Goal: Transaction & Acquisition: Download file/media

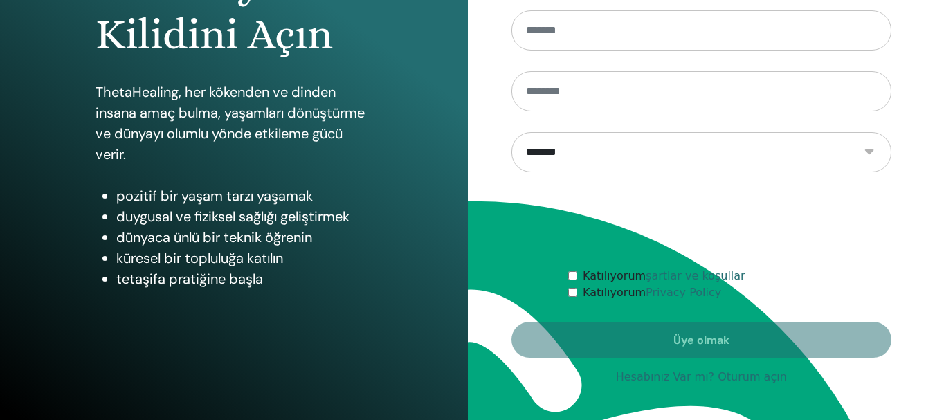
scroll to position [314, 0]
click at [676, 378] on link "Hesabınız Var mı? Oturum açın" at bounding box center [701, 377] width 171 height 17
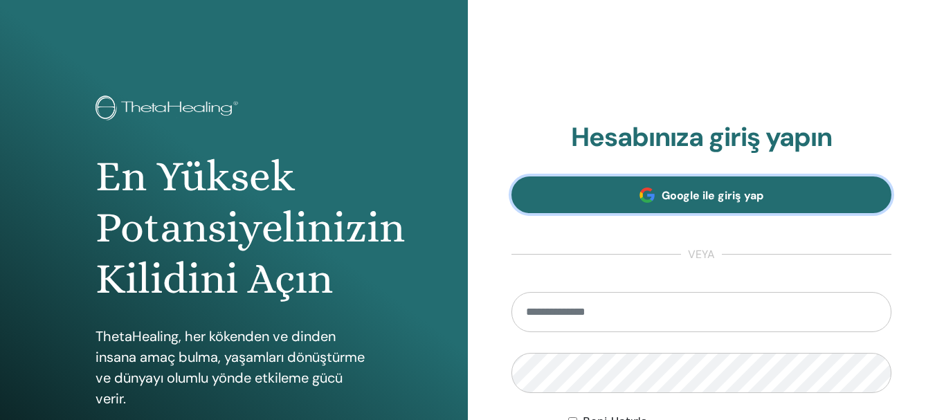
click at [694, 207] on link "Google ile giriş yap" at bounding box center [701, 194] width 381 height 37
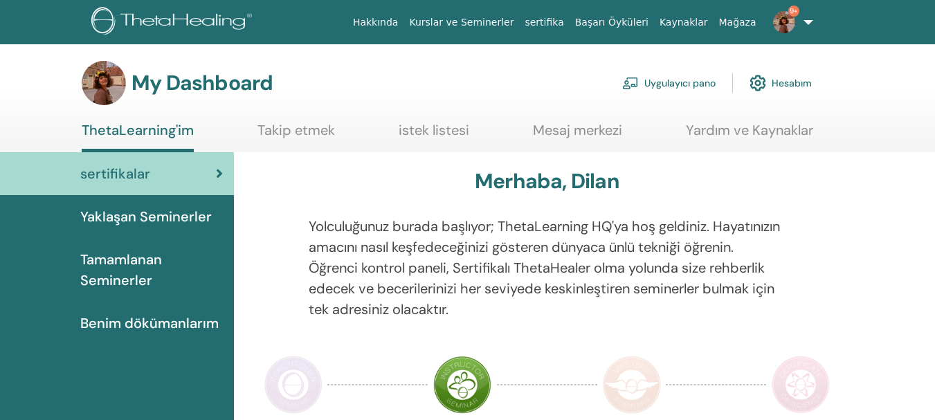
scroll to position [314, 0]
click at [786, 15] on img at bounding box center [784, 22] width 22 height 22
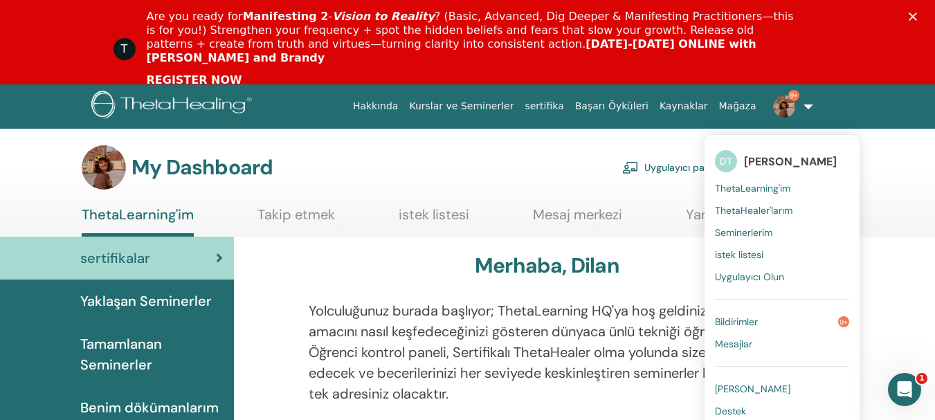
scroll to position [0, 0]
click at [105, 312] on link "Yaklaşan Seminerler" at bounding box center [117, 301] width 234 height 43
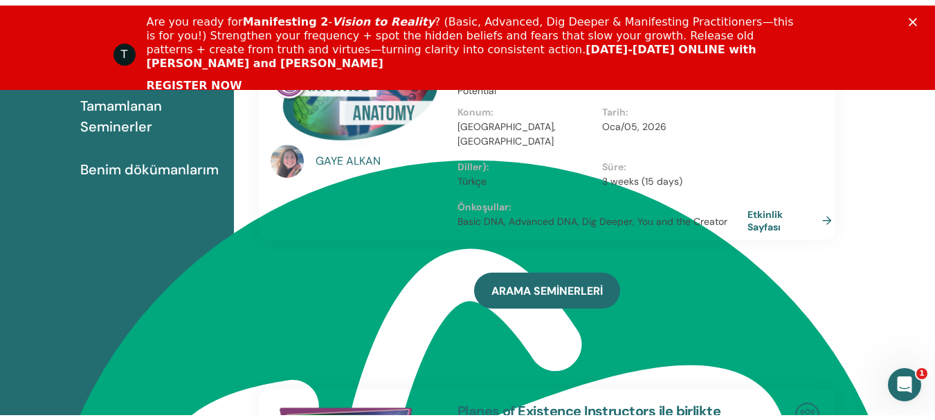
scroll to position [33, 0]
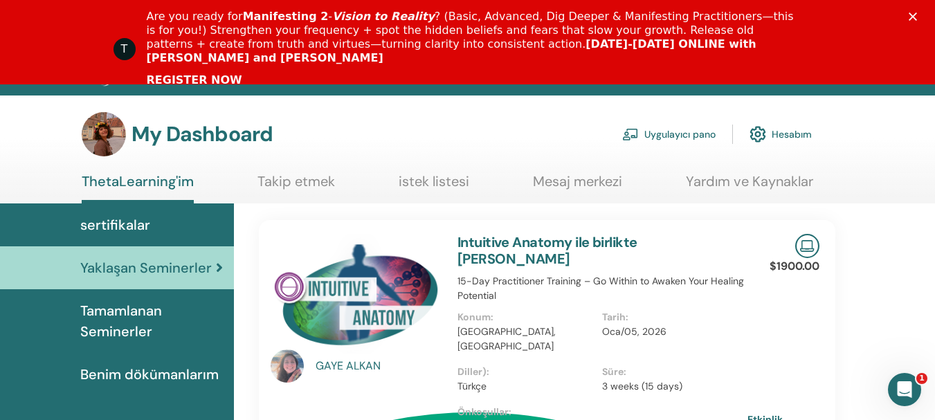
click at [615, 239] on link "Intuitive Anatomy ile birlikte GAYE ALKAN" at bounding box center [547, 250] width 180 height 35
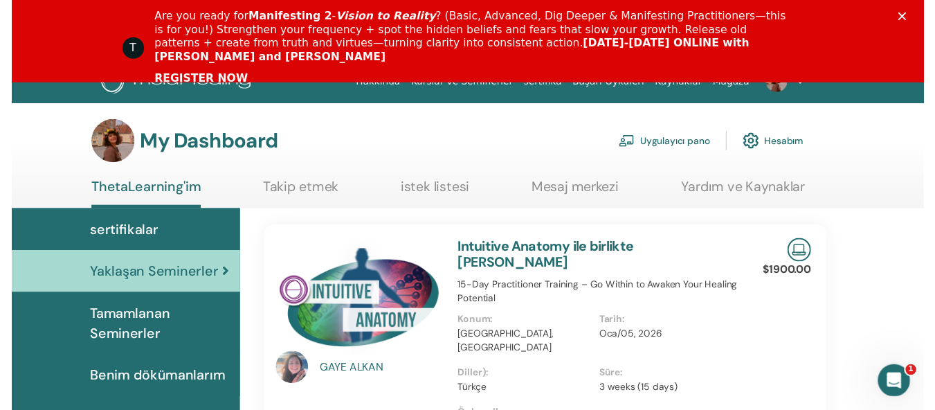
scroll to position [152, 0]
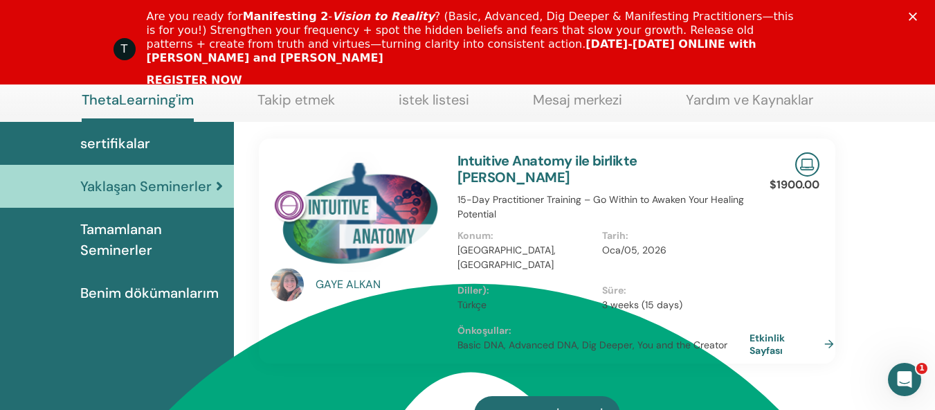
click at [788, 332] on link "Etkinlik Sayfası" at bounding box center [795, 344] width 90 height 25
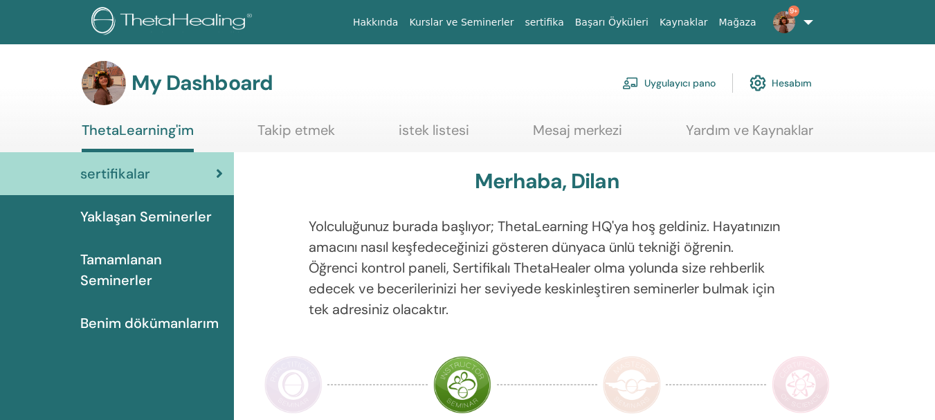
click at [103, 208] on span "Yaklaşan Seminerler" at bounding box center [145, 216] width 131 height 21
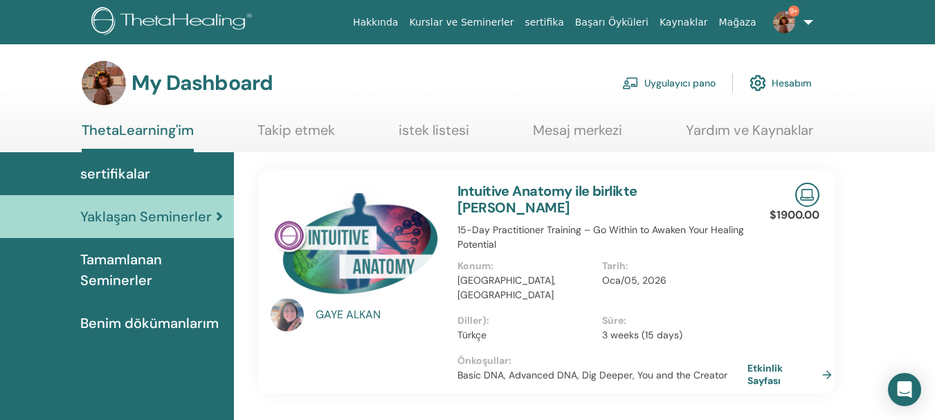
scroll to position [314, 0]
click at [128, 250] on span "Tamamlanan Seminerler" at bounding box center [151, 270] width 143 height 42
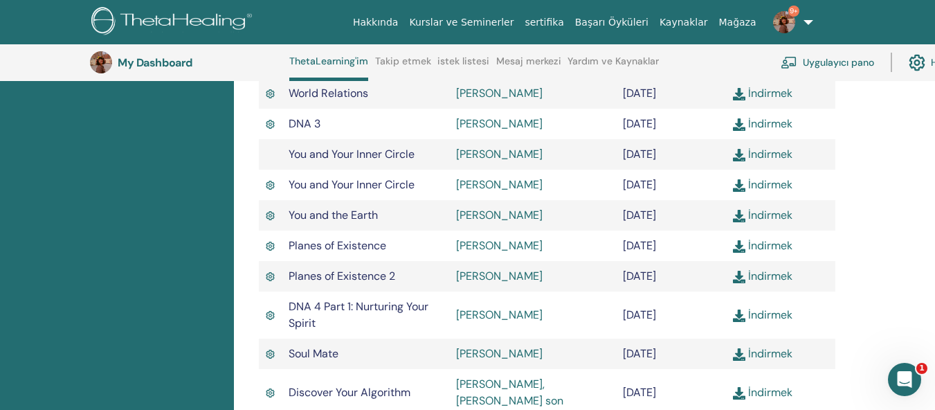
scroll to position [660, 0]
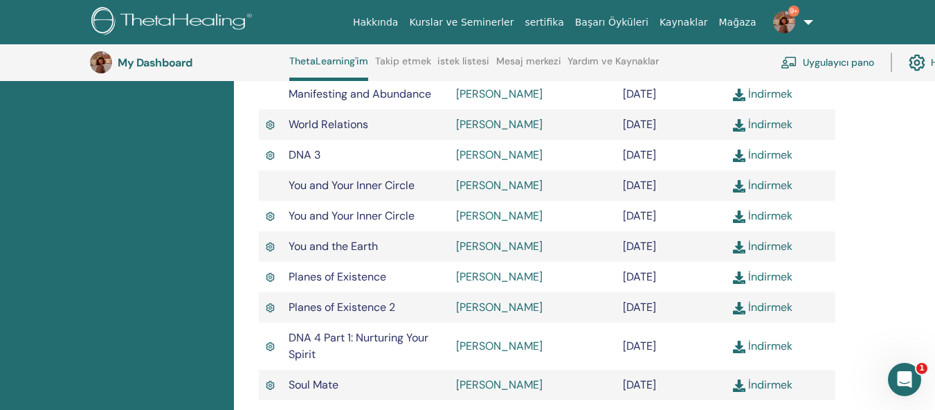
click at [488, 208] on link "[PERSON_NAME]" at bounding box center [499, 215] width 87 height 15
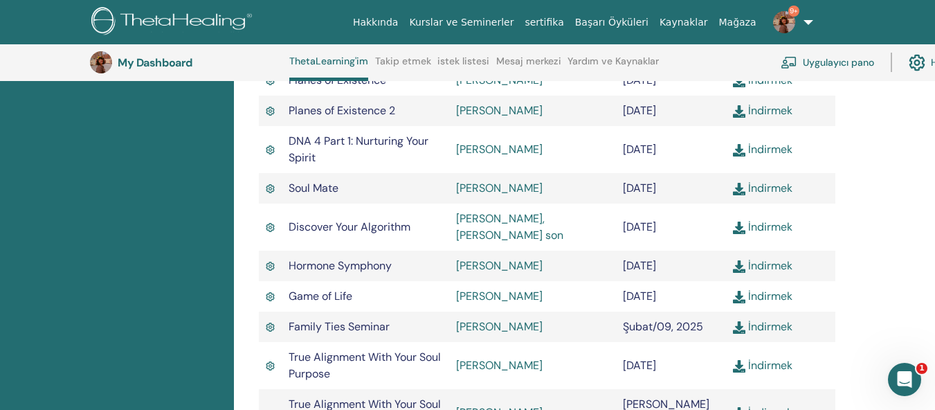
scroll to position [1075, 0]
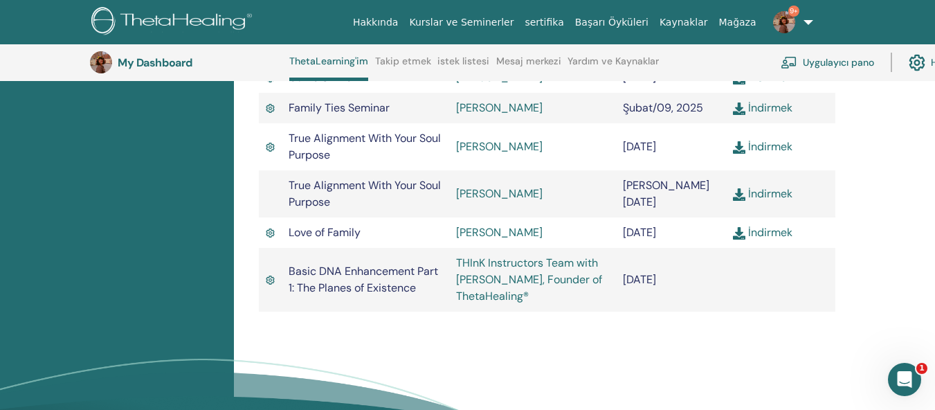
click at [773, 225] on link "İndirmek" at bounding box center [763, 232] width 60 height 15
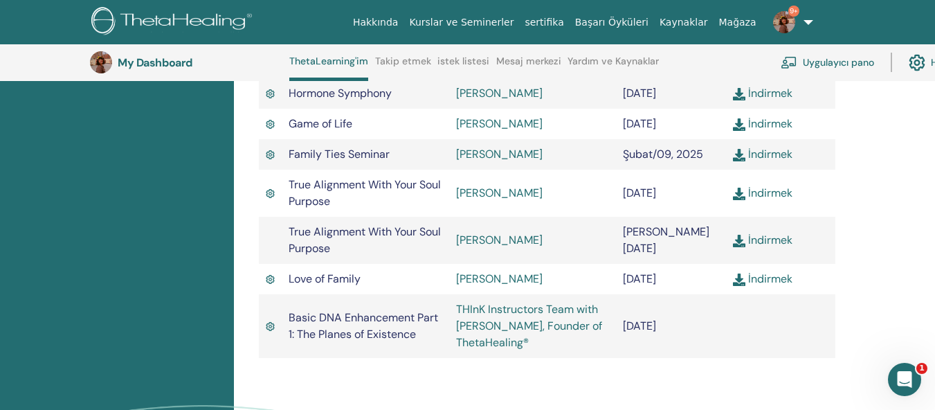
scroll to position [1006, 0]
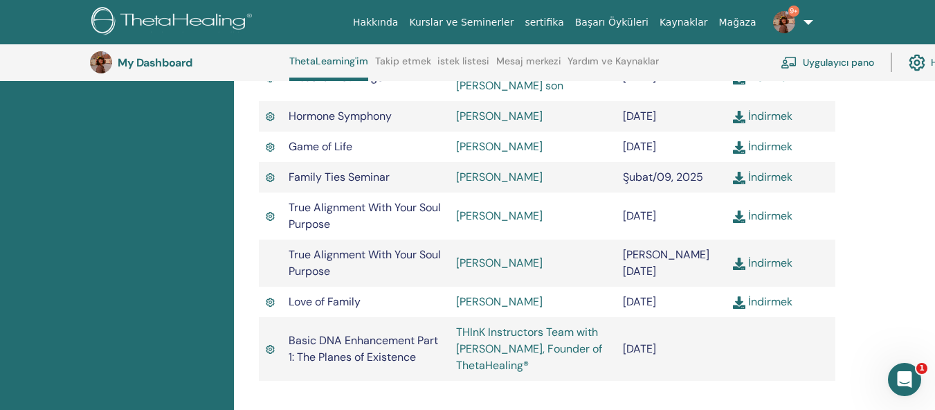
click at [273, 210] on img at bounding box center [270, 216] width 9 height 13
click at [271, 210] on img at bounding box center [270, 216] width 9 height 13
click at [763, 208] on link "İndirmek" at bounding box center [763, 215] width 60 height 15
click at [774, 255] on link "İndirmek" at bounding box center [763, 262] width 60 height 15
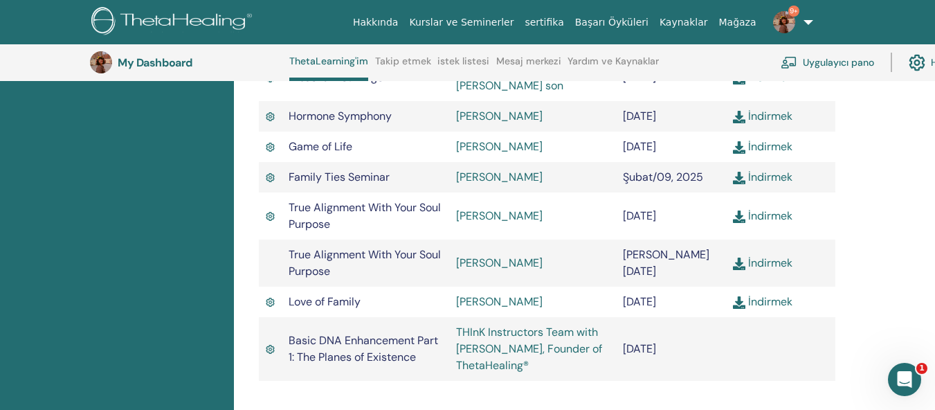
click at [783, 170] on link "İndirmek" at bounding box center [763, 177] width 60 height 15
drag, startPoint x: 136, startPoint y: 224, endPoint x: 167, endPoint y: 229, distance: 31.5
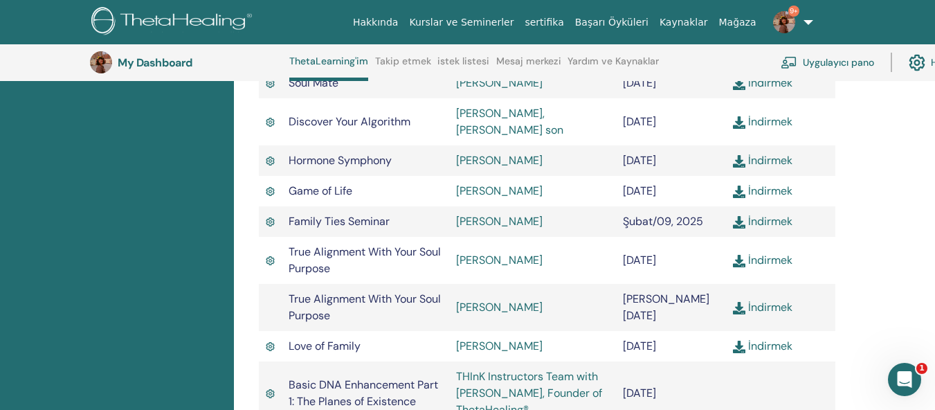
scroll to position [936, 0]
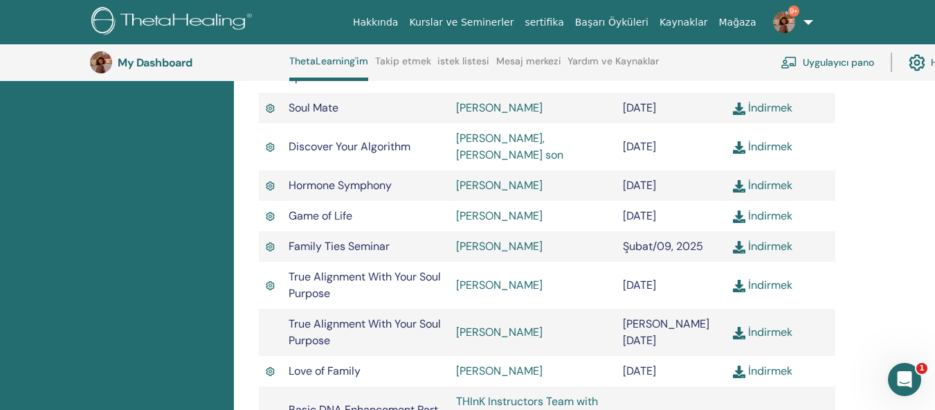
click at [788, 208] on link "İndirmek" at bounding box center [763, 215] width 60 height 15
drag, startPoint x: 127, startPoint y: 242, endPoint x: 136, endPoint y: 242, distance: 9.0
click at [772, 178] on link "İndirmek" at bounding box center [763, 185] width 60 height 15
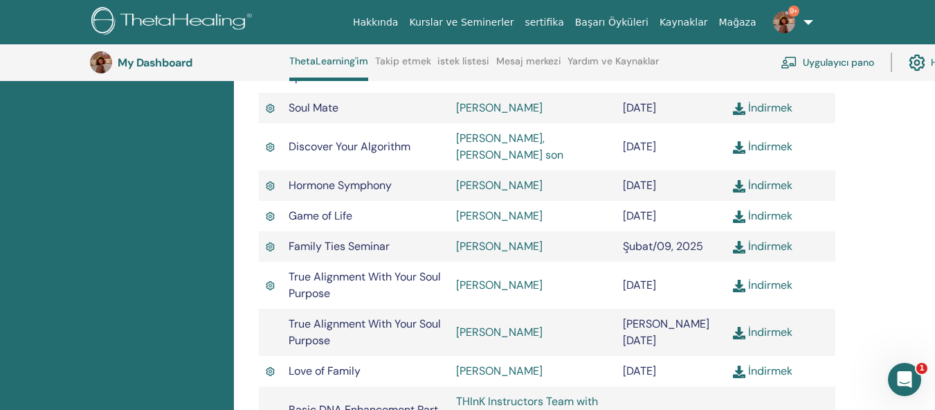
click at [770, 139] on link "İndirmek" at bounding box center [763, 146] width 60 height 15
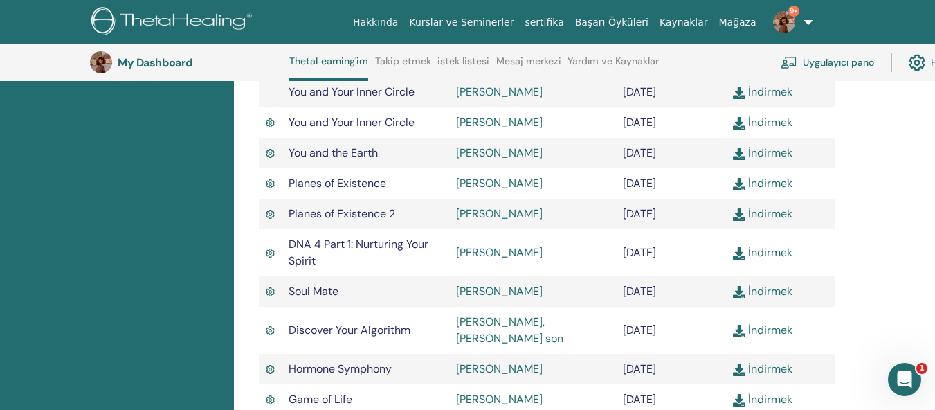
scroll to position [729, 0]
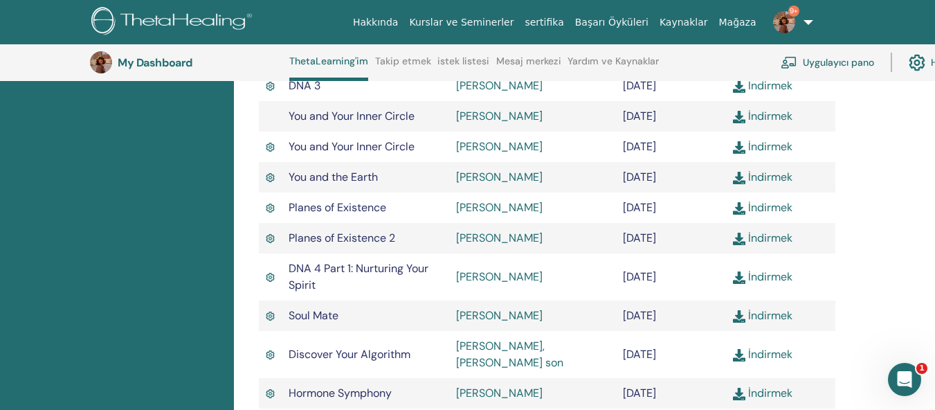
click at [782, 308] on link "İndirmek" at bounding box center [763, 315] width 60 height 15
click at [188, 279] on div "sertifikalar Yaklaşan Seminerler Tamamlanan Seminerler Benim dökümanlarım" at bounding box center [117, 151] width 234 height 1383
click at [775, 269] on link "İndirmek" at bounding box center [763, 276] width 60 height 15
click at [179, 246] on div "sertifikalar Yaklaşan Seminerler Tamamlanan Seminerler Benim dökümanlarım" at bounding box center [117, 151] width 234 height 1383
click at [772, 230] on link "İndirmek" at bounding box center [763, 237] width 60 height 15
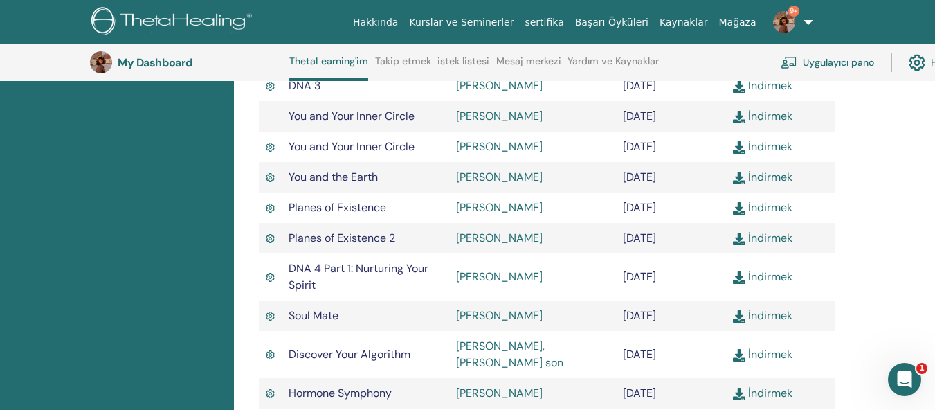
drag, startPoint x: 179, startPoint y: 278, endPoint x: 375, endPoint y: 246, distance: 199.1
click at [179, 278] on div "sertifikalar Yaklaşan Seminerler Tamamlanan Seminerler Benim dökümanlarım" at bounding box center [117, 151] width 234 height 1383
click at [774, 200] on link "İndirmek" at bounding box center [763, 207] width 60 height 15
drag, startPoint x: 120, startPoint y: 226, endPoint x: 129, endPoint y: 224, distance: 8.6
click at [120, 226] on div "sertifikalar Yaklaşan Seminerler Tamamlanan Seminerler Benim dökümanlarım" at bounding box center [117, 151] width 234 height 1383
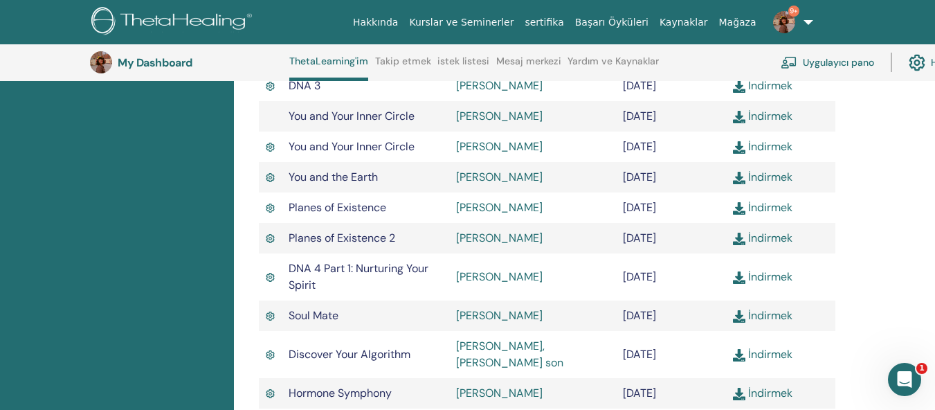
click at [783, 170] on link "İndirmek" at bounding box center [763, 177] width 60 height 15
click at [185, 211] on div "sertifikalar Yaklaşan Seminerler Tamamlanan Seminerler Benim dökümanlarım" at bounding box center [117, 151] width 234 height 1383
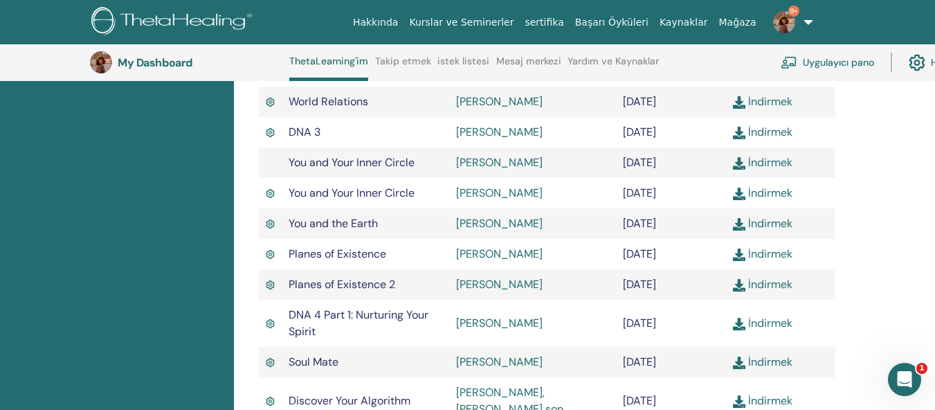
scroll to position [660, 0]
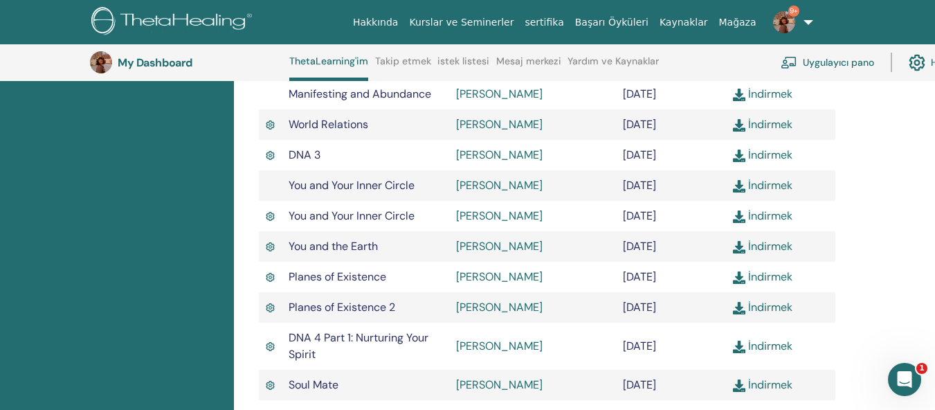
click at [781, 208] on link "İndirmek" at bounding box center [763, 215] width 60 height 15
click at [113, 199] on div "sertifikalar Yaklaşan Seminerler Tamamlanan Seminerler Benim dökümanlarım" at bounding box center [117, 220] width 234 height 1383
click at [772, 178] on link "İndirmek" at bounding box center [763, 185] width 60 height 15
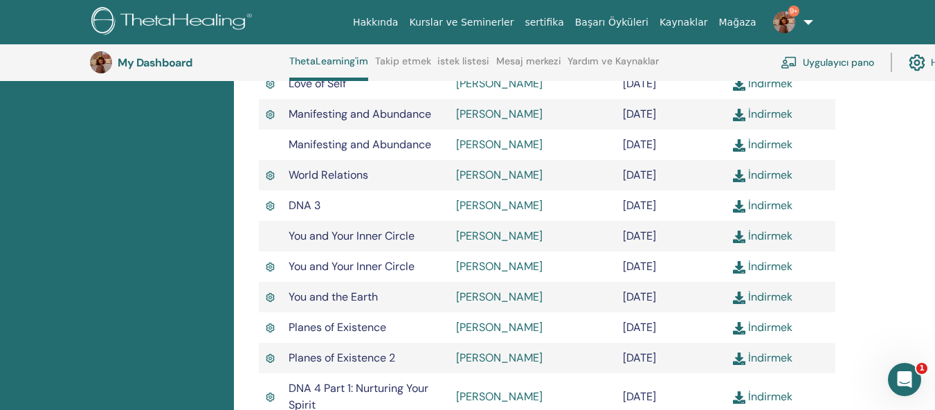
scroll to position [590, 0]
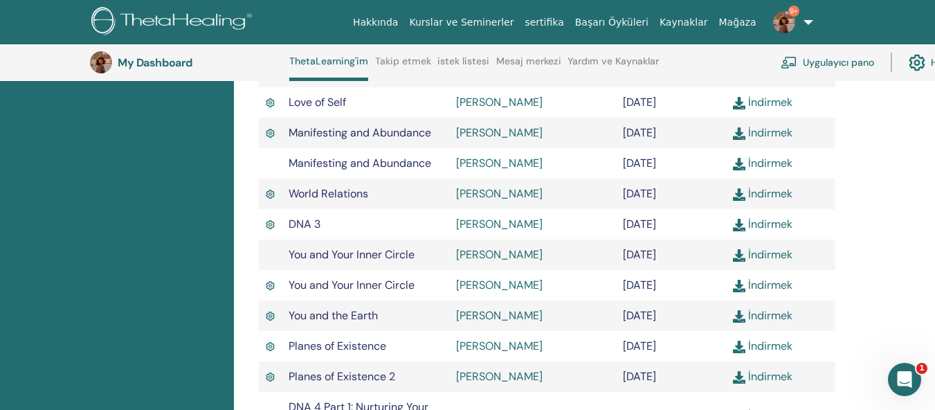
click at [164, 223] on div "sertifikalar Yaklaşan Seminerler Tamamlanan Seminerler Benim dökümanlarım" at bounding box center [117, 290] width 234 height 1383
click at [781, 217] on link "İndirmek" at bounding box center [763, 224] width 60 height 15
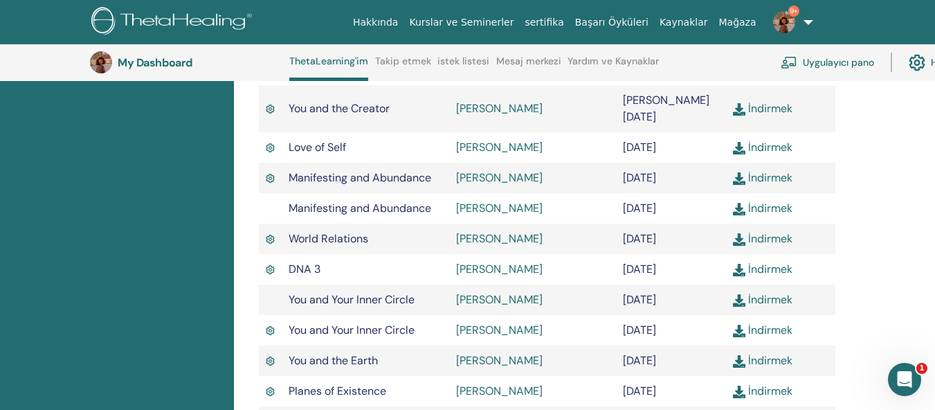
scroll to position [521, 0]
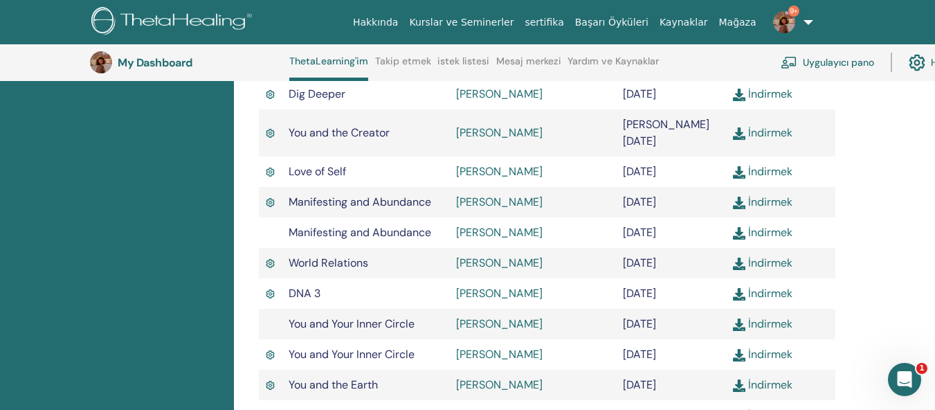
click at [188, 266] on div "sertifikalar Yaklaşan Seminerler Tamamlanan Seminerler Benim dökümanlarım" at bounding box center [117, 359] width 234 height 1383
click at [774, 255] on link "İndirmek" at bounding box center [763, 262] width 60 height 15
click at [99, 231] on div "sertifikalar Yaklaşan Seminerler Tamamlanan Seminerler Benim dökümanlarım" at bounding box center [117, 359] width 234 height 1383
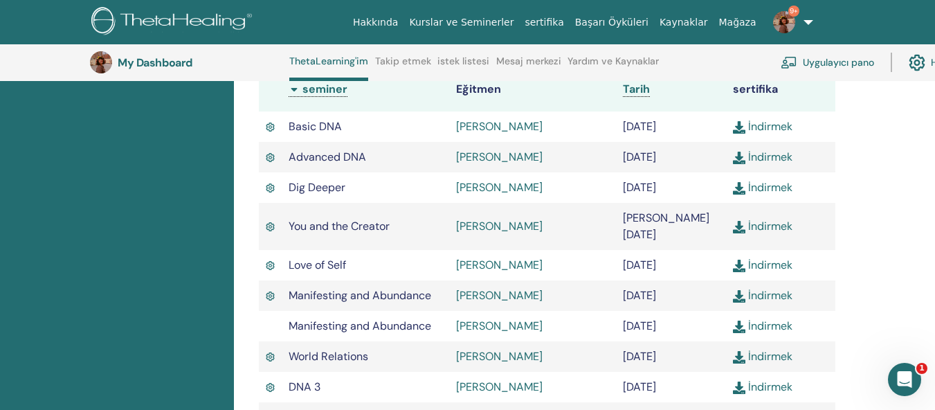
scroll to position [452, 0]
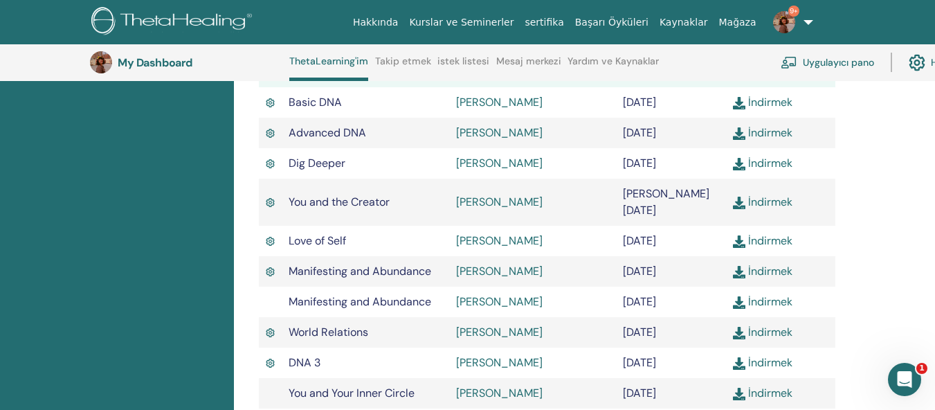
click at [781, 294] on link "İndirmek" at bounding box center [763, 301] width 60 height 15
click at [775, 264] on link "İndirmek" at bounding box center [763, 271] width 60 height 15
click at [783, 233] on link "İndirmek" at bounding box center [763, 240] width 60 height 15
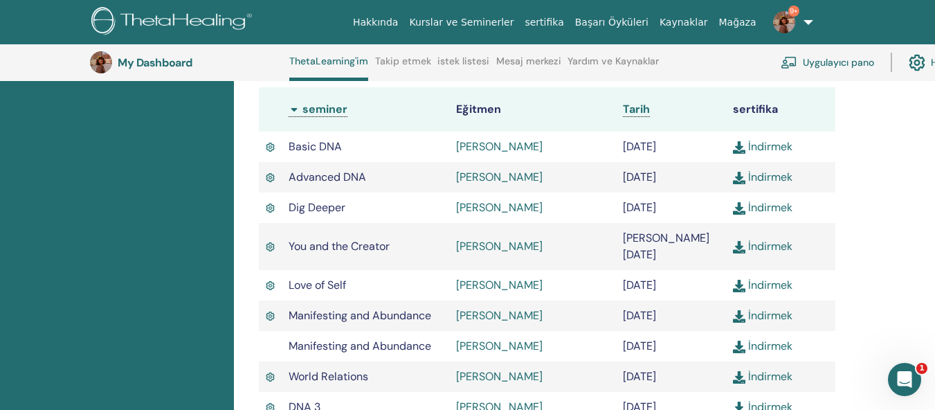
scroll to position [383, 0]
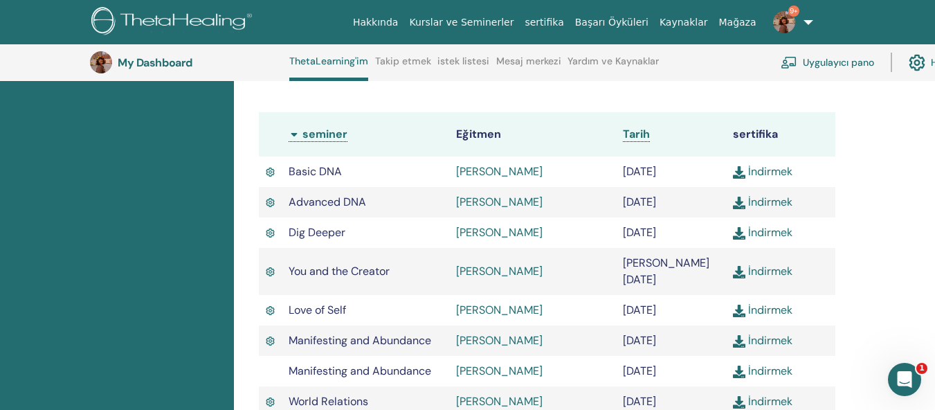
click at [776, 264] on link "İndirmek" at bounding box center [763, 271] width 60 height 15
click at [783, 227] on link "İndirmek" at bounding box center [763, 232] width 60 height 15
click at [770, 203] on link "İndirmek" at bounding box center [763, 201] width 60 height 15
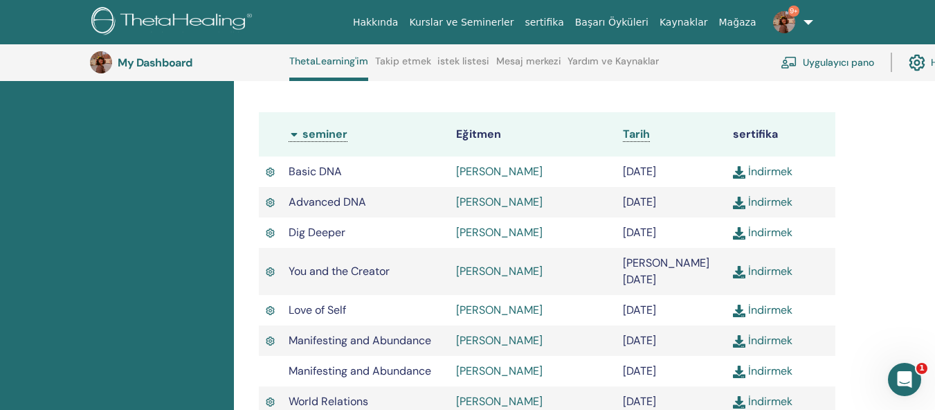
drag, startPoint x: 114, startPoint y: 221, endPoint x: 122, endPoint y: 213, distance: 12.2
click at [764, 169] on link "İndirmek" at bounding box center [763, 171] width 60 height 15
